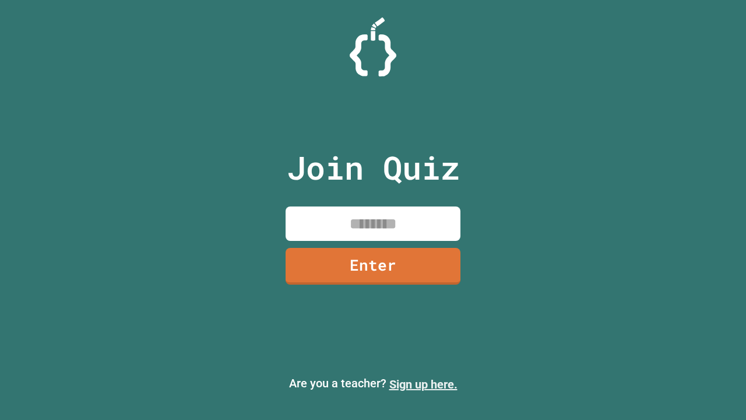
click at [423, 384] on link "Sign up here." at bounding box center [424, 384] width 68 height 14
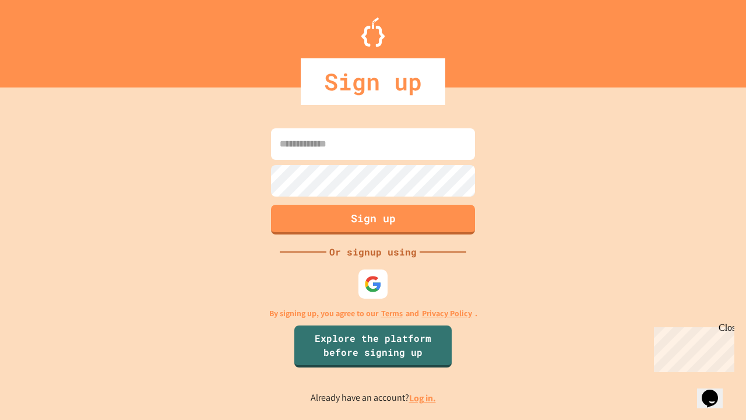
click at [423, 398] on link "Log in." at bounding box center [422, 398] width 27 height 12
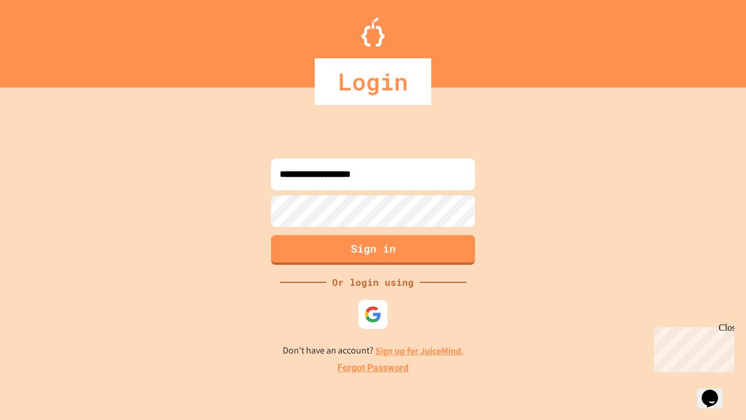
type input "**********"
